Goal: Task Accomplishment & Management: Manage account settings

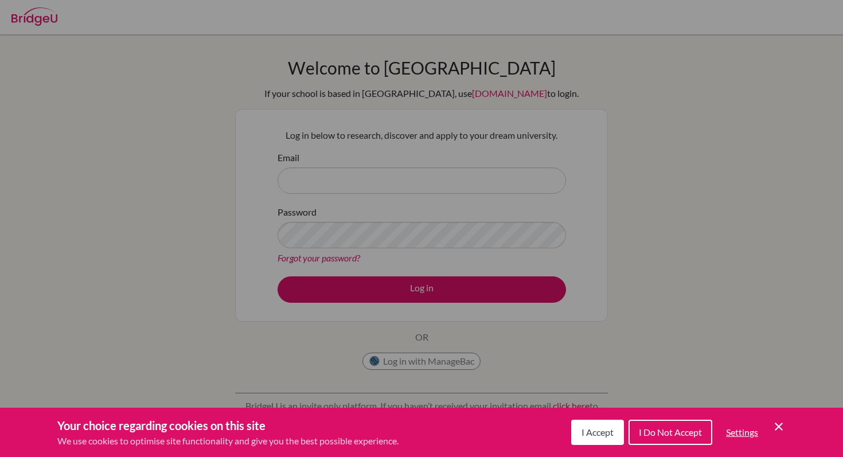
click at [603, 428] on span "I Accept" at bounding box center [597, 432] width 32 height 11
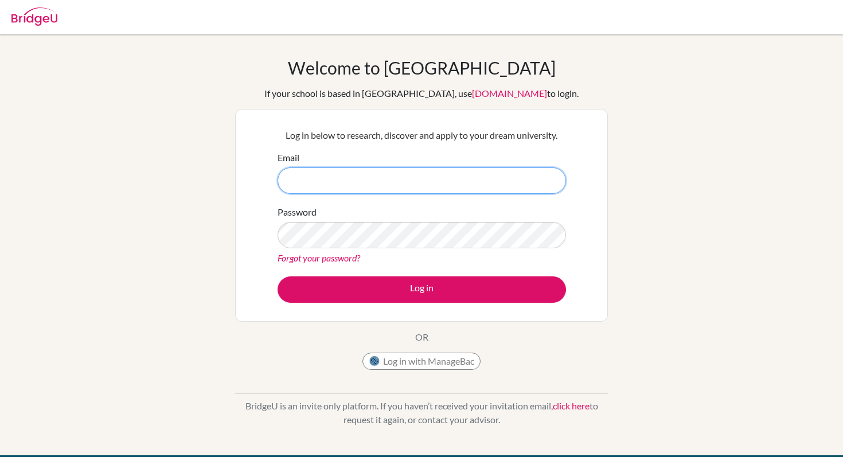
click at [372, 174] on input "Email" at bounding box center [422, 180] width 288 height 26
type input "DIA230155@"
type input "D"
click at [413, 357] on button "Log in with ManageBac" at bounding box center [421, 361] width 118 height 17
type input "Dia230155@diaestudents.com"
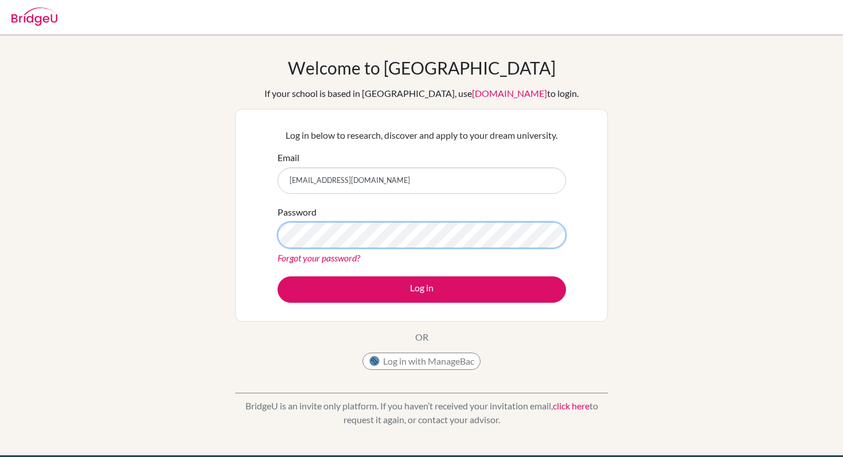
click at [278, 276] on button "Log in" at bounding box center [422, 289] width 288 height 26
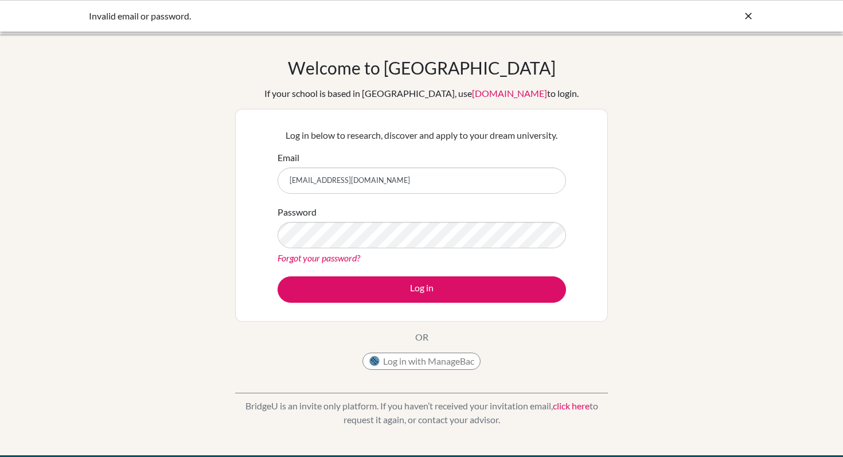
click at [330, 255] on link "Forgot your password?" at bounding box center [319, 257] width 83 height 11
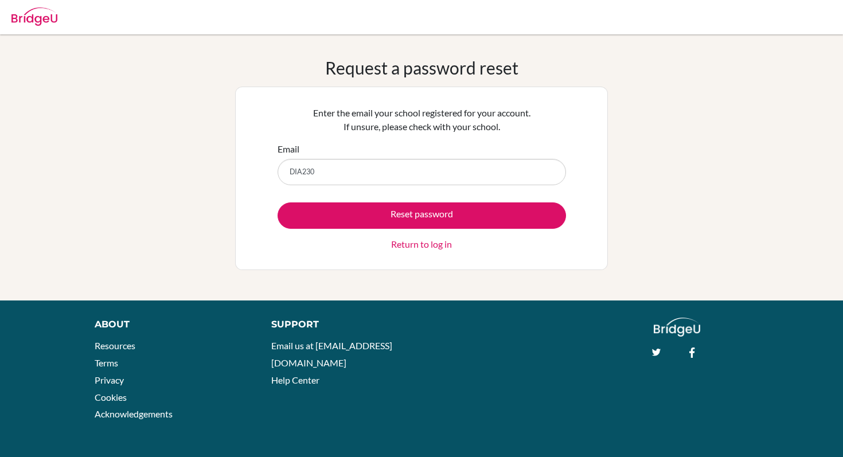
type input "[EMAIL_ADDRESS][DOMAIN_NAME]"
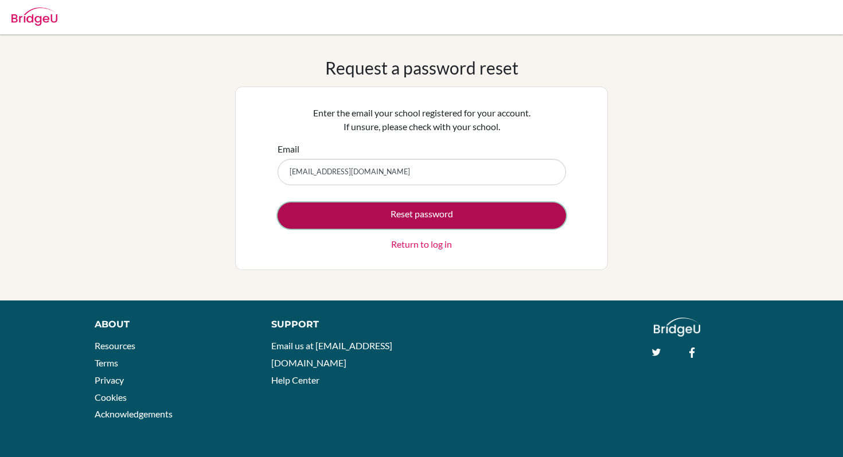
click at [396, 214] on button "Reset password" at bounding box center [422, 215] width 288 height 26
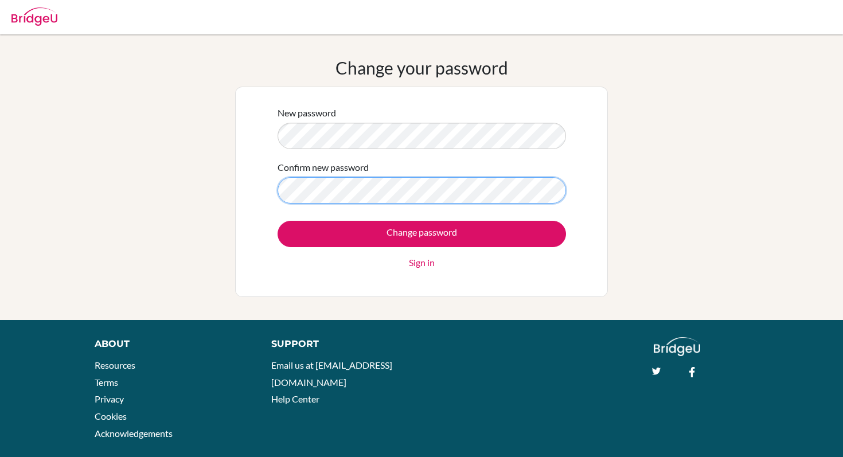
click at [278, 221] on input "Change password" at bounding box center [422, 234] width 288 height 26
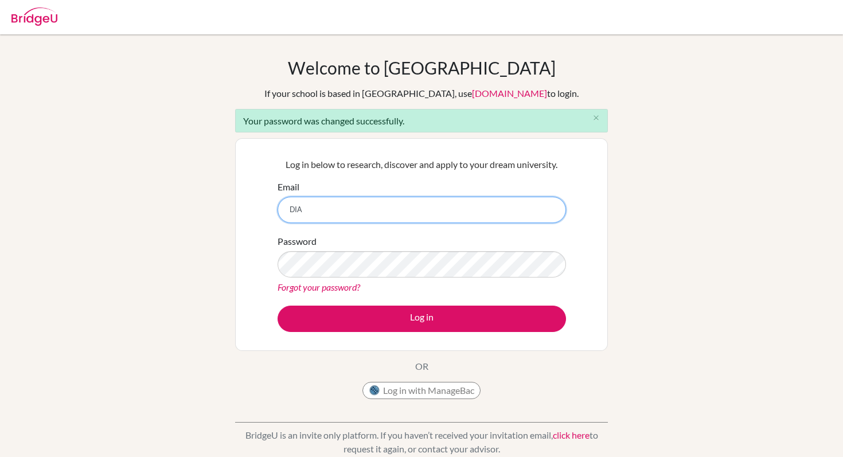
type input "Dia230155@diaestudents.com"
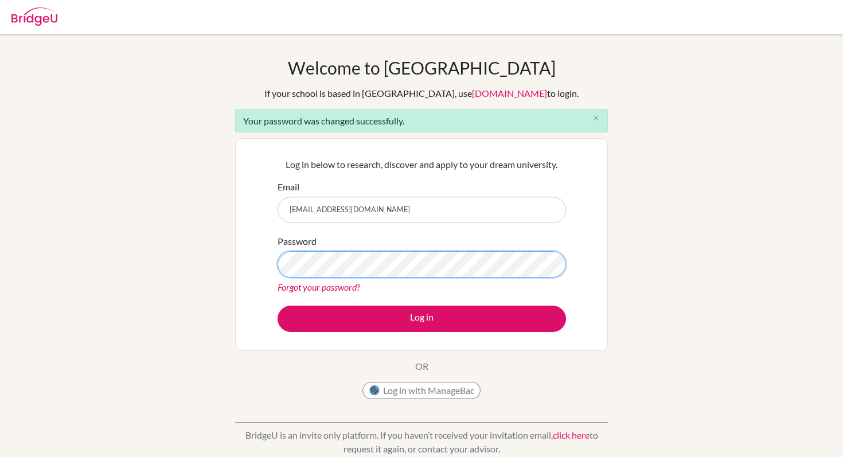
click at [278, 306] on button "Log in" at bounding box center [422, 319] width 288 height 26
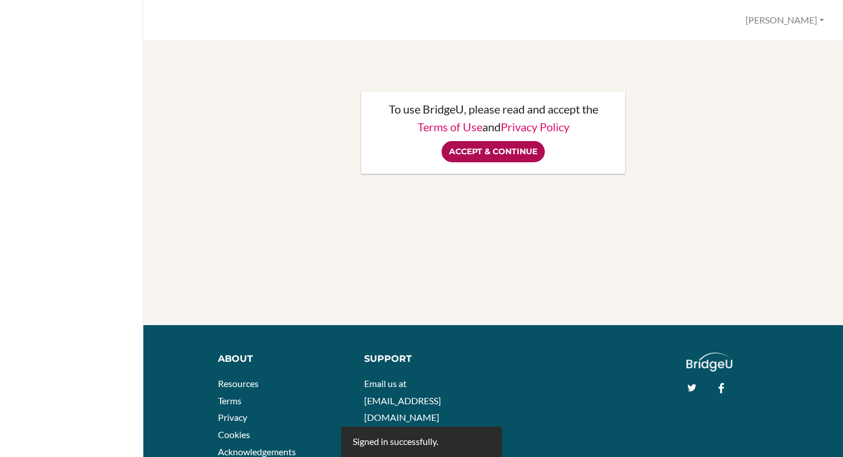
click at [521, 157] on input "Accept & Continue" at bounding box center [493, 151] width 103 height 21
